Goal: Information Seeking & Learning: Learn about a topic

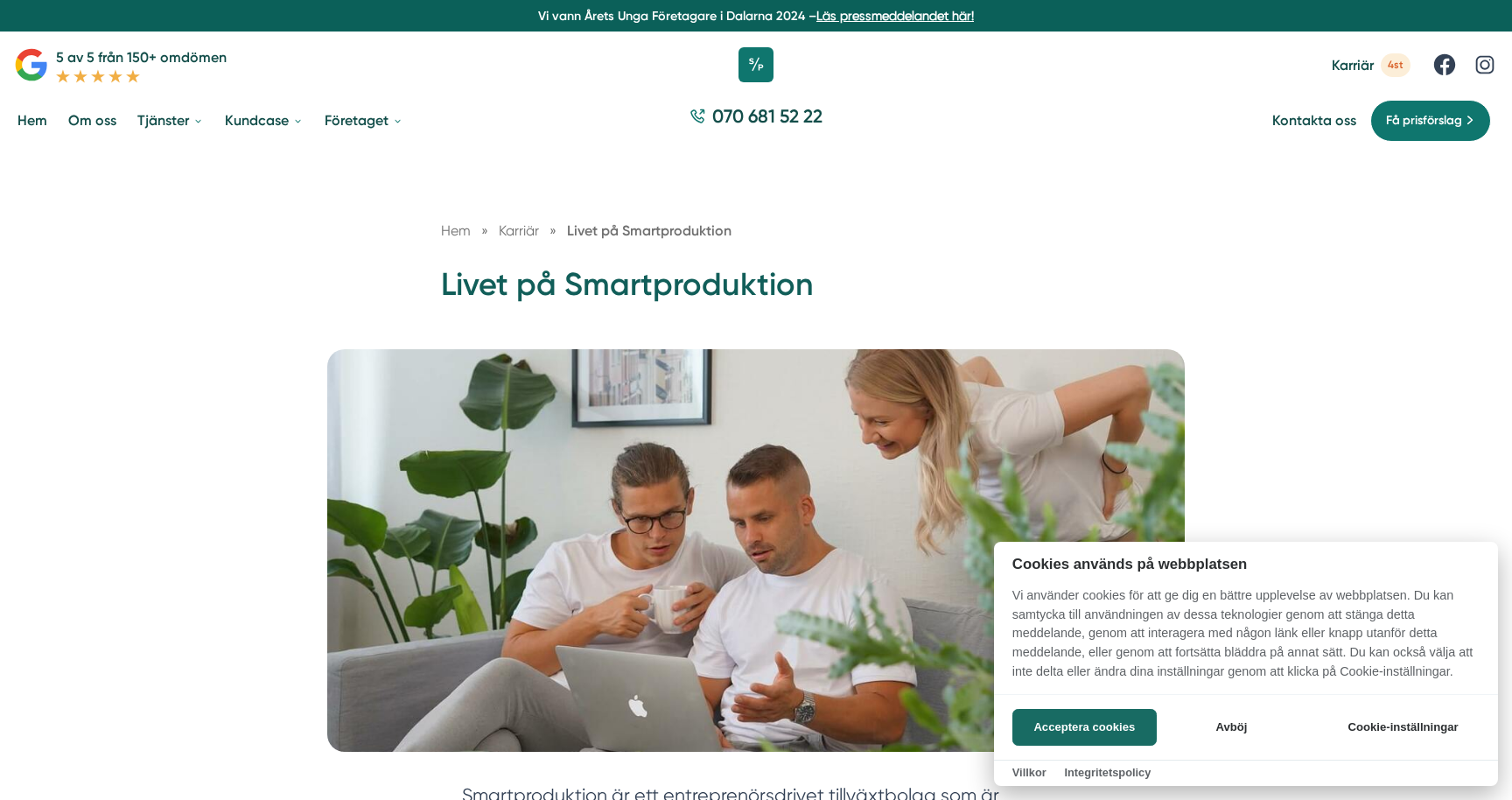
click at [88, 118] on div at bounding box center [756, 400] width 1512 height 800
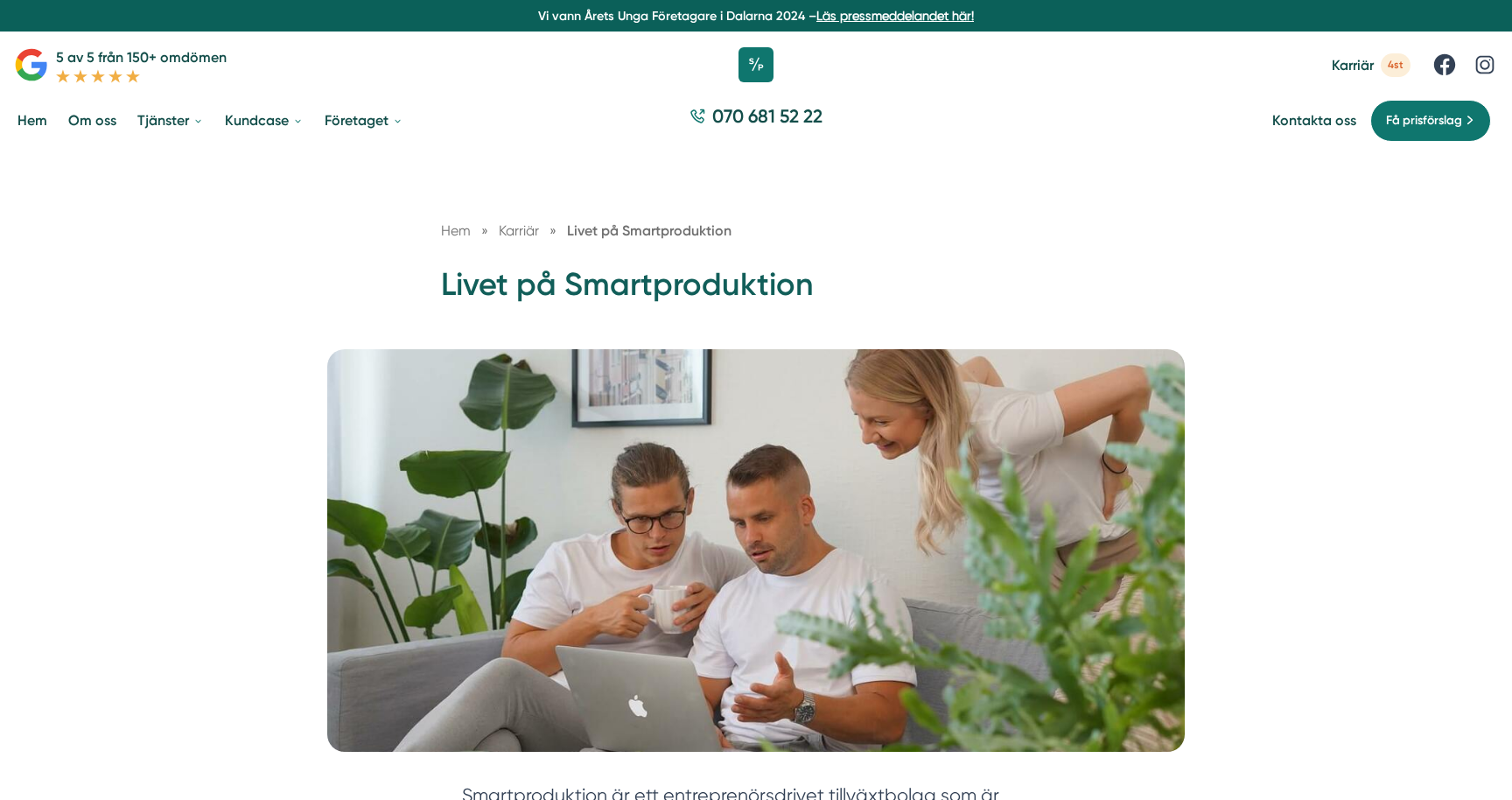
click at [92, 122] on link "Om oss" at bounding box center [93, 120] width 55 height 45
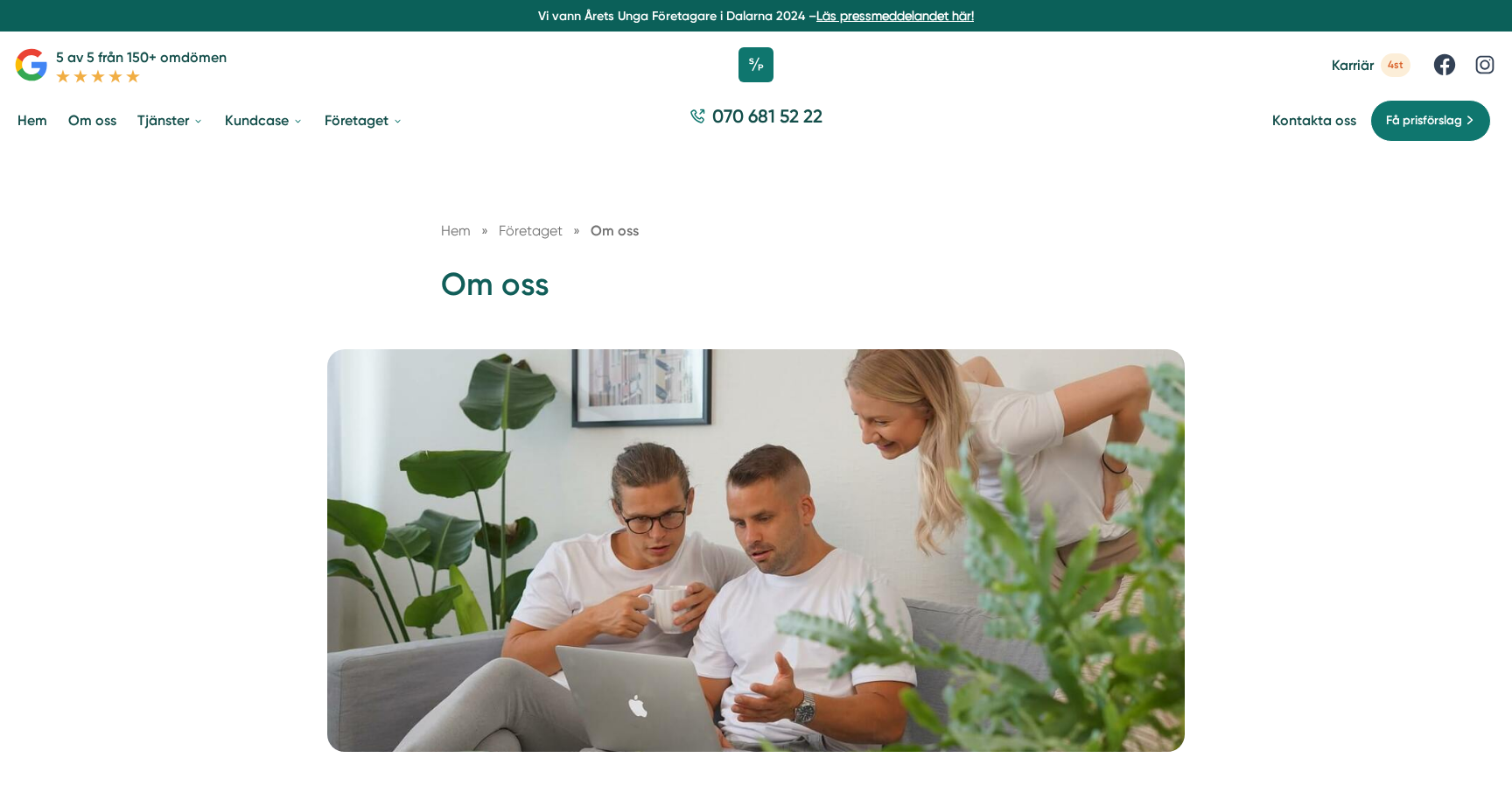
click at [106, 122] on link "Om oss" at bounding box center [93, 120] width 55 height 45
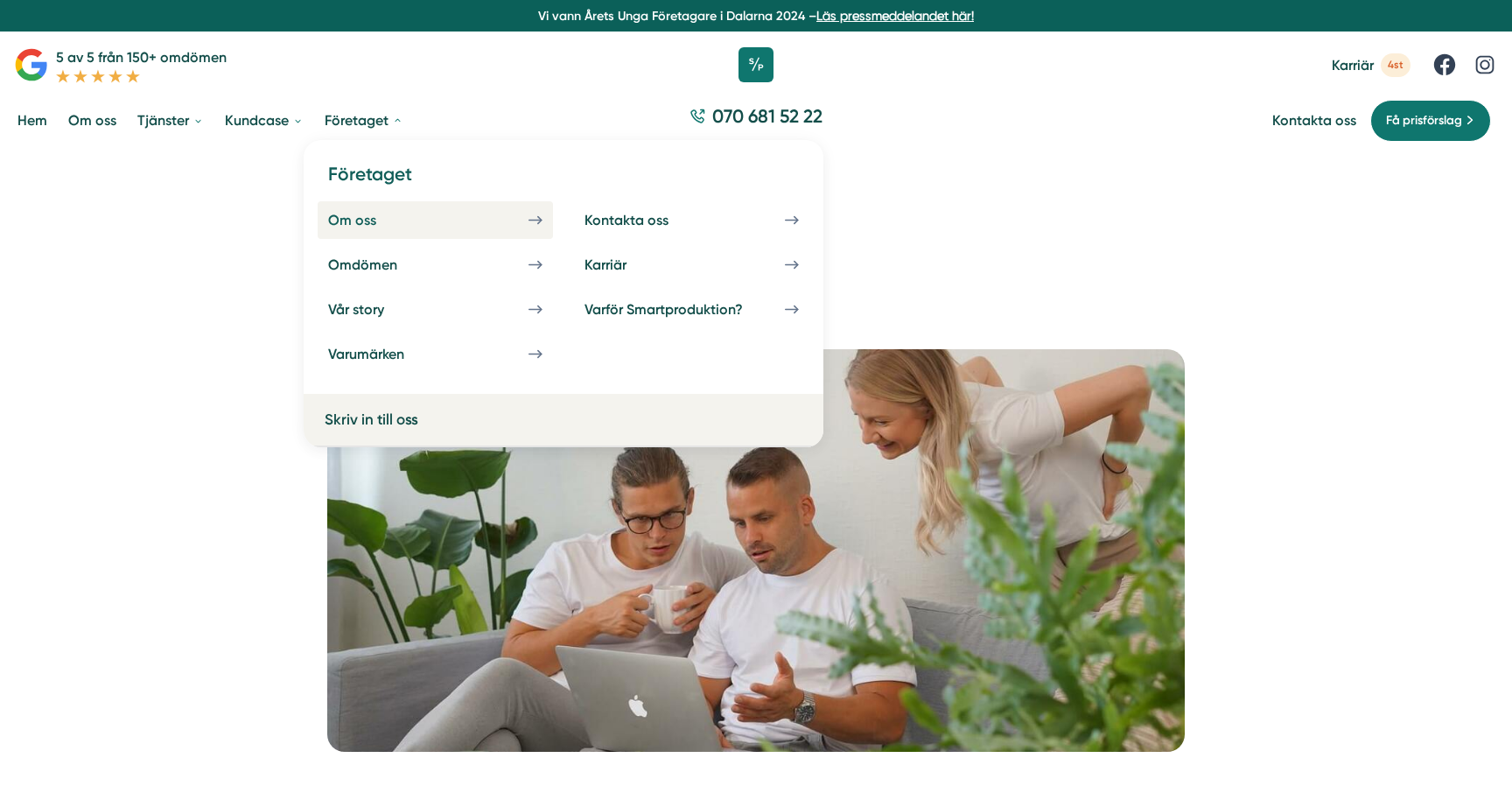
click at [432, 209] on link "Om oss" at bounding box center [436, 220] width 235 height 37
click at [633, 271] on div "Karriär" at bounding box center [626, 265] width 84 height 17
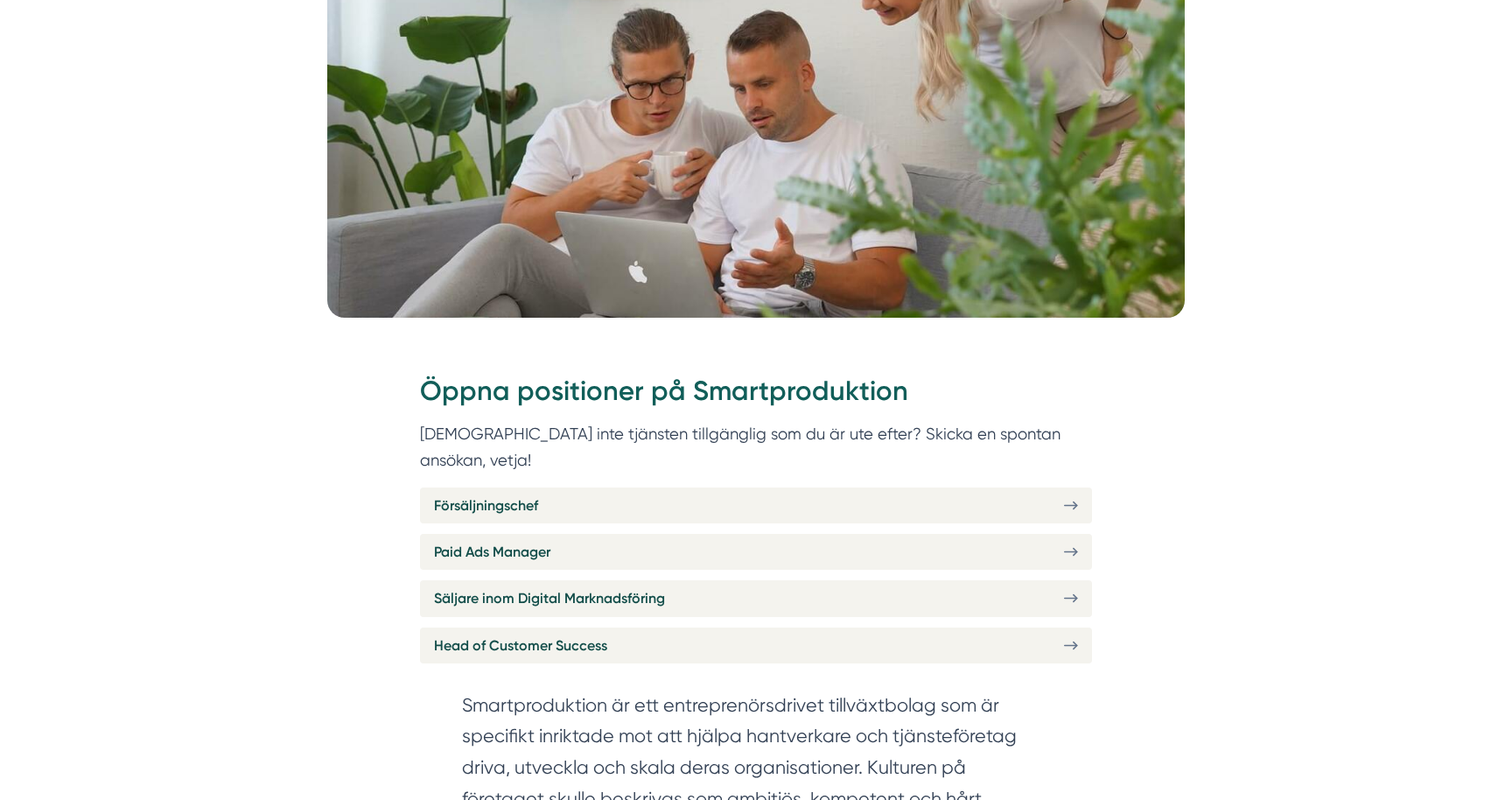
scroll to position [794, 0]
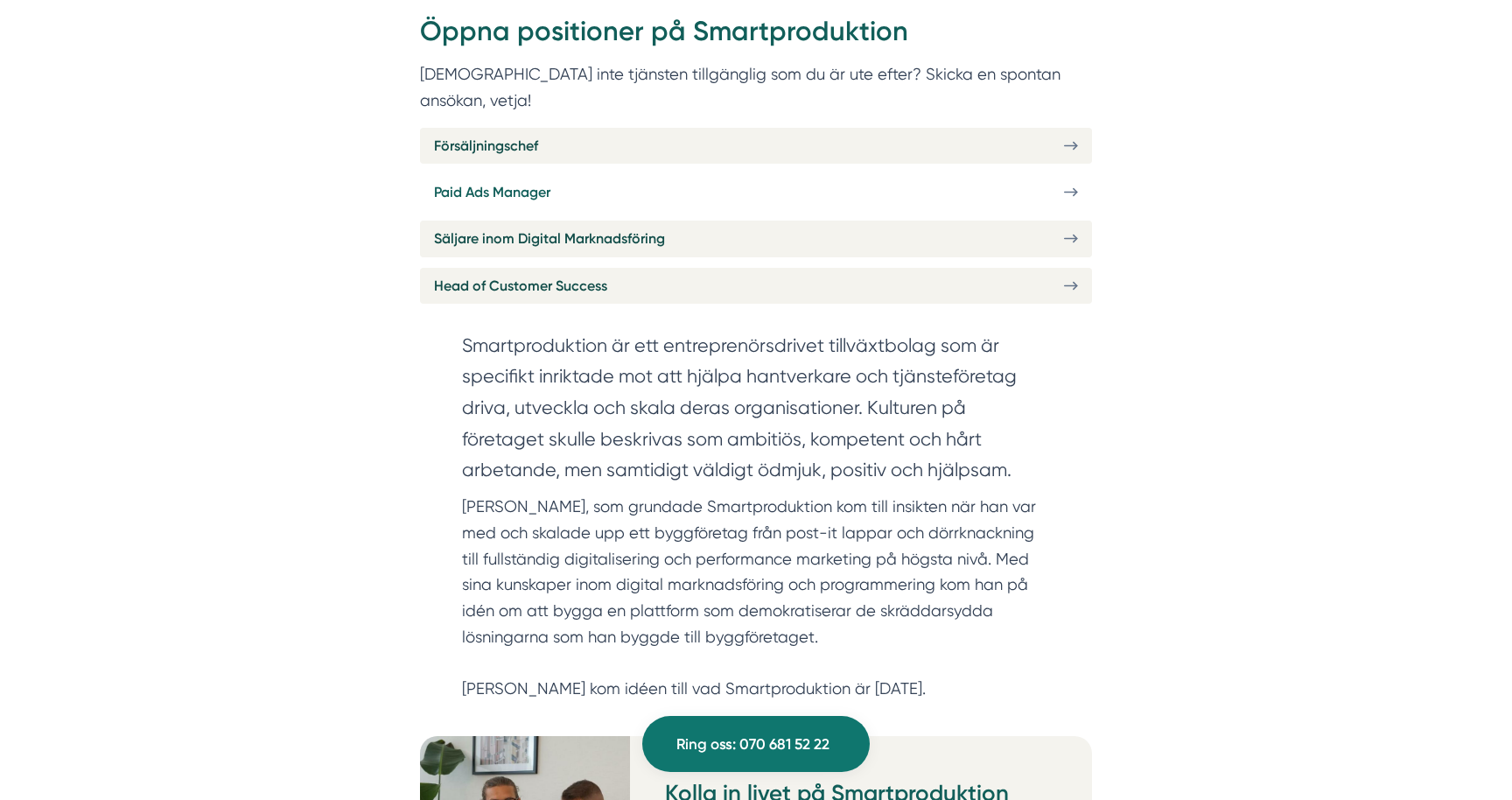
click at [535, 181] on span "Paid Ads Manager" at bounding box center [492, 192] width 117 height 22
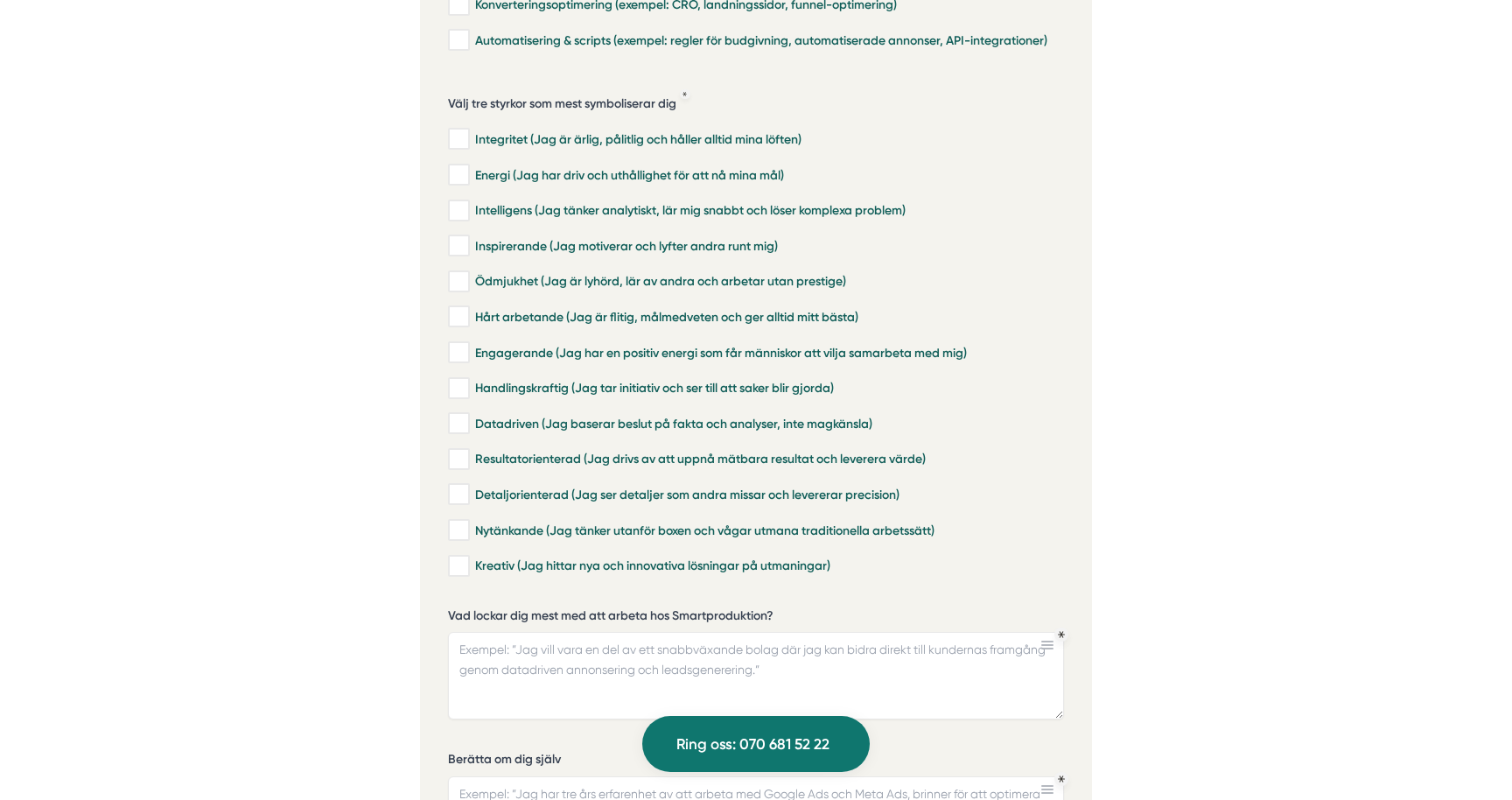
scroll to position [4313, 0]
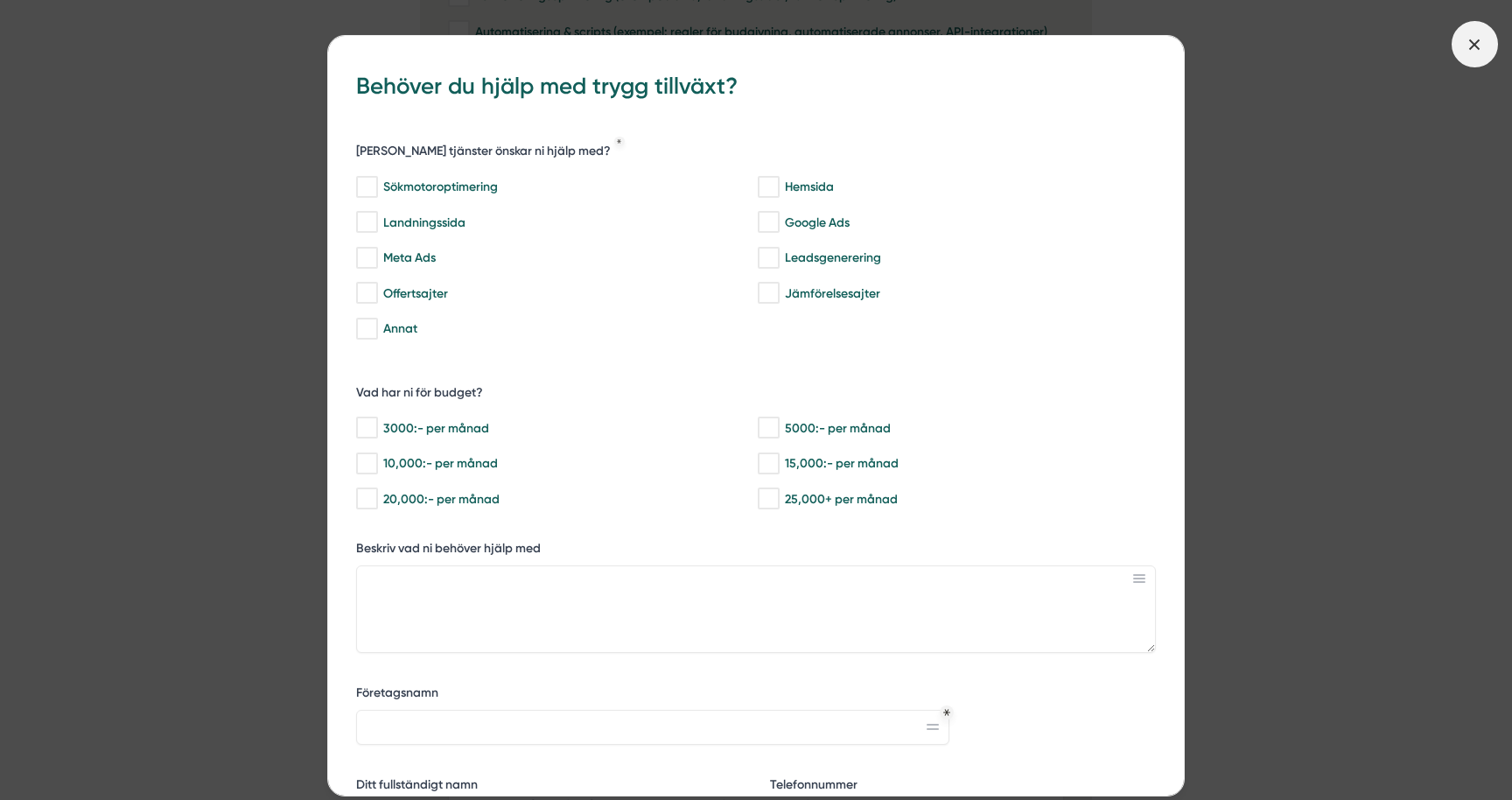
click at [1462, 34] on span at bounding box center [1475, 45] width 46 height 46
